Goal: Information Seeking & Learning: Find specific fact

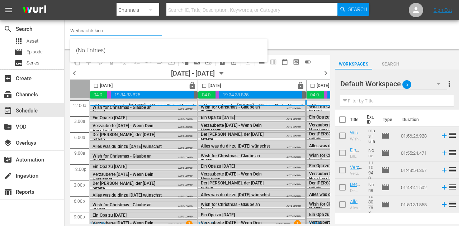
scroll to position [0, 205]
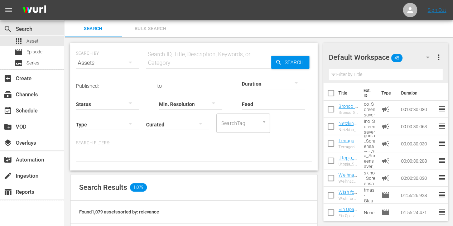
click at [132, 28] on span "Bulk Search" at bounding box center [150, 29] width 49 height 8
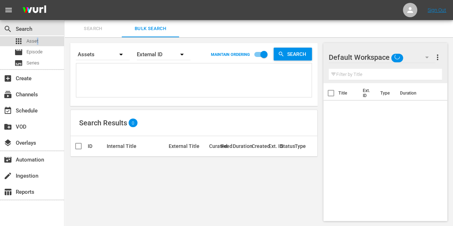
click at [37, 40] on span "Asset" at bounding box center [33, 41] width 12 height 7
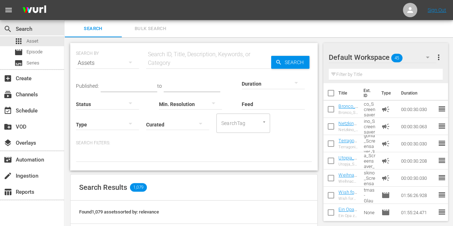
click at [161, 60] on input "text" at bounding box center [208, 62] width 125 height 17
paste input "The Resident"
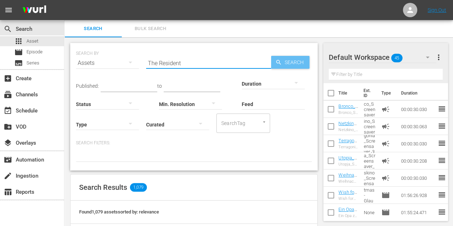
type input "The Resident"
click at [296, 60] on span "Search" at bounding box center [296, 62] width 28 height 13
click at [193, 65] on input "The Resident" at bounding box center [208, 62] width 125 height 17
